Goal: Task Accomplishment & Management: Complete application form

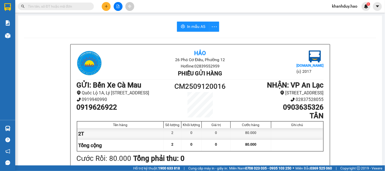
click at [102, 3] on div at bounding box center [118, 6] width 38 height 9
click at [102, 6] on button at bounding box center [106, 6] width 9 height 9
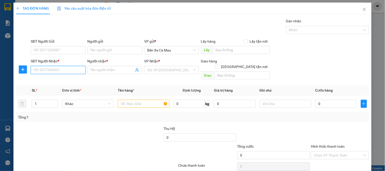
click at [57, 70] on input "SĐT Người Nhận *" at bounding box center [58, 70] width 55 height 8
type input "0935944913"
click at [135, 73] on span at bounding box center [137, 70] width 4 height 6
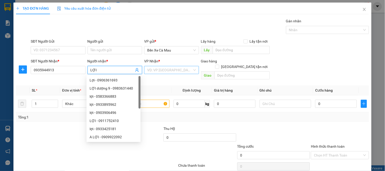
type input "LỢI"
click at [171, 70] on input "search" at bounding box center [169, 70] width 45 height 8
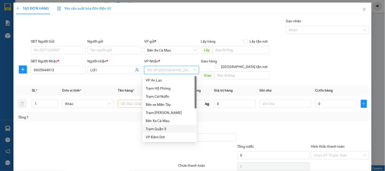
click at [172, 131] on div "Trạm Quận 5" at bounding box center [170, 129] width 48 height 6
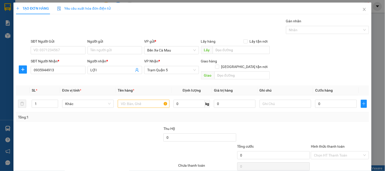
click at [153, 112] on div "Tổng: 1" at bounding box center [192, 117] width 353 height 10
click at [153, 101] on input "text" at bounding box center [143, 104] width 51 height 8
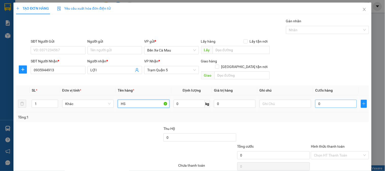
type input "HS"
click at [329, 100] on input "0" at bounding box center [336, 104] width 42 height 8
type input "3"
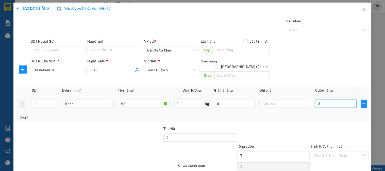
type input "30"
type input "30.000"
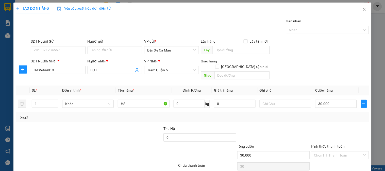
type input "30.000"
drag, startPoint x: 322, startPoint y: 66, endPoint x: 325, endPoint y: 78, distance: 12.4
click at [322, 66] on div "SĐT Người Nhận * 0935944913 Người nhận * LỢI VP Nhận * Trạm [GEOGRAPHIC_DATA] t…" at bounding box center [200, 69] width 340 height 23
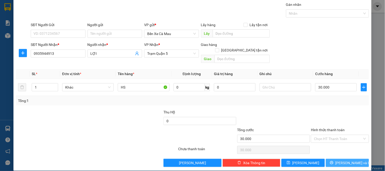
click at [349, 159] on button "[PERSON_NAME] và In" at bounding box center [347, 163] width 43 height 8
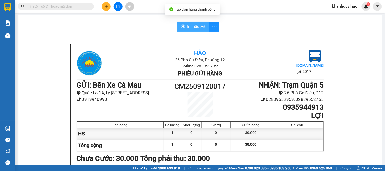
click at [190, 28] on span "In mẫu A5" at bounding box center [196, 26] width 18 height 6
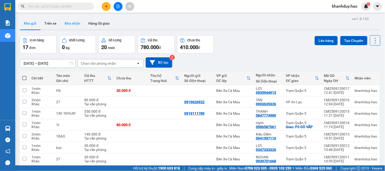
drag, startPoint x: 68, startPoint y: 21, endPoint x: 75, endPoint y: 22, distance: 7.8
click at [69, 21] on button "Kho nhận" at bounding box center [73, 23] width 24 height 12
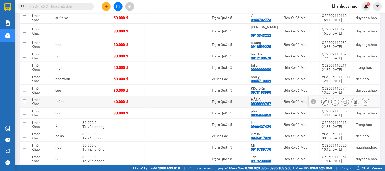
scroll to position [84, 0]
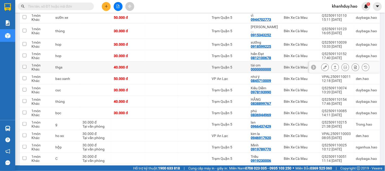
click at [334, 64] on button at bounding box center [335, 67] width 7 height 9
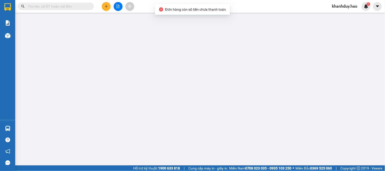
type input "0000000000"
type input "tài cm"
type input "40.000"
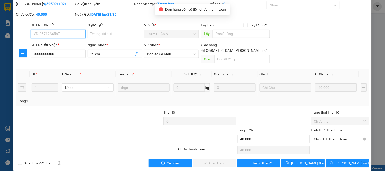
scroll to position [18, 0]
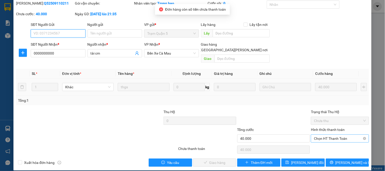
click at [323, 135] on span "Chọn HT Thanh Toán" at bounding box center [340, 139] width 52 height 8
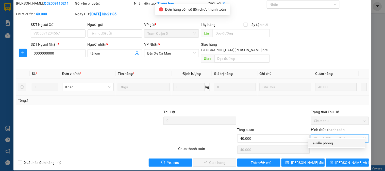
click at [320, 146] on div "Tại văn phòng" at bounding box center [336, 143] width 57 height 8
type input "0"
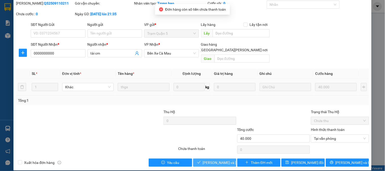
click at [199, 159] on button "Lưu và Giao hàng" at bounding box center [214, 163] width 43 height 8
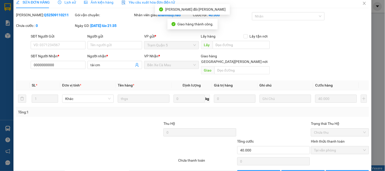
scroll to position [0, 0]
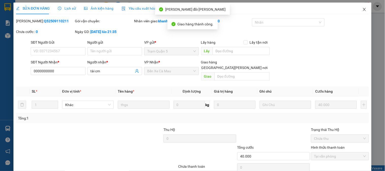
click at [362, 9] on icon "close" at bounding box center [364, 9] width 4 height 4
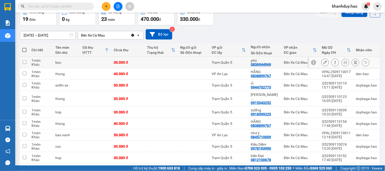
scroll to position [56, 0]
